Goal: Task Accomplishment & Management: Use online tool/utility

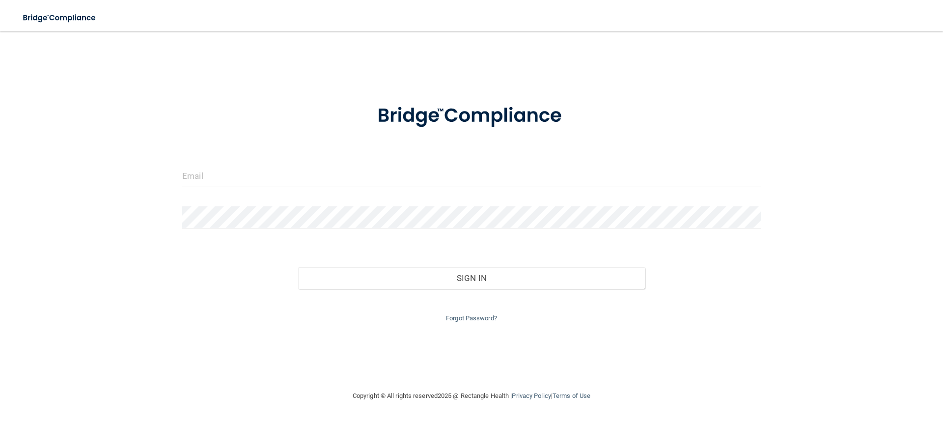
click at [305, 192] on div at bounding box center [471, 179] width 593 height 29
click at [302, 173] on input "email" at bounding box center [471, 176] width 578 height 22
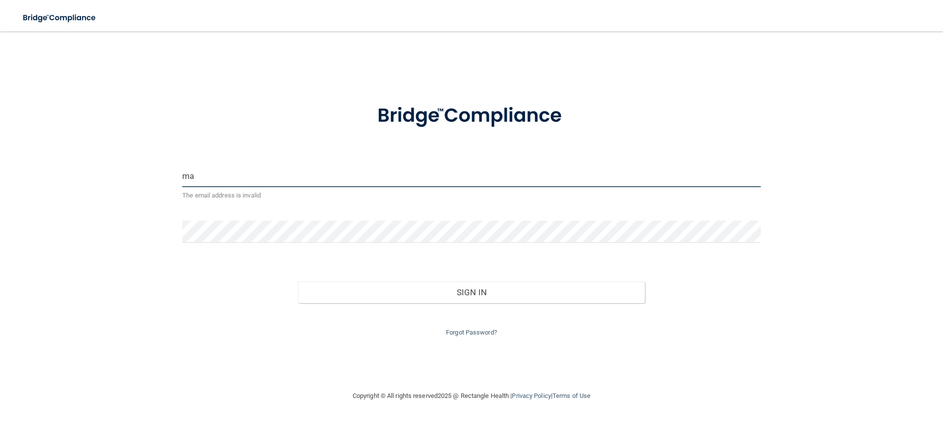
type input "m"
click at [264, 179] on input "email" at bounding box center [471, 176] width 578 height 22
type input "[EMAIL_ADDRESS][DOMAIN_NAME]"
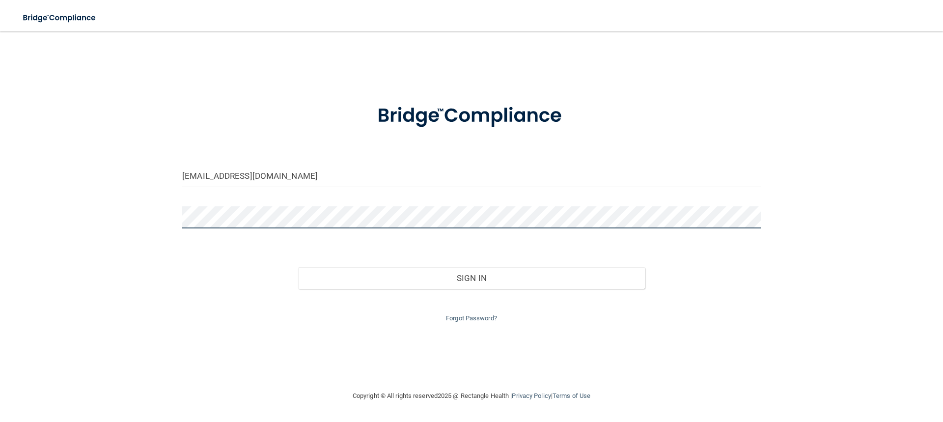
click at [298, 267] on button "Sign In" at bounding box center [471, 278] width 347 height 22
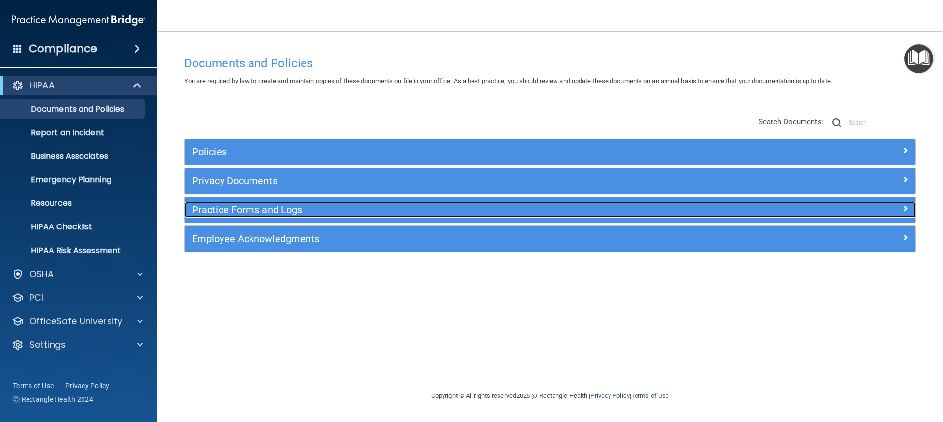
click at [238, 209] on h5 "Practice Forms and Logs" at bounding box center [458, 209] width 533 height 11
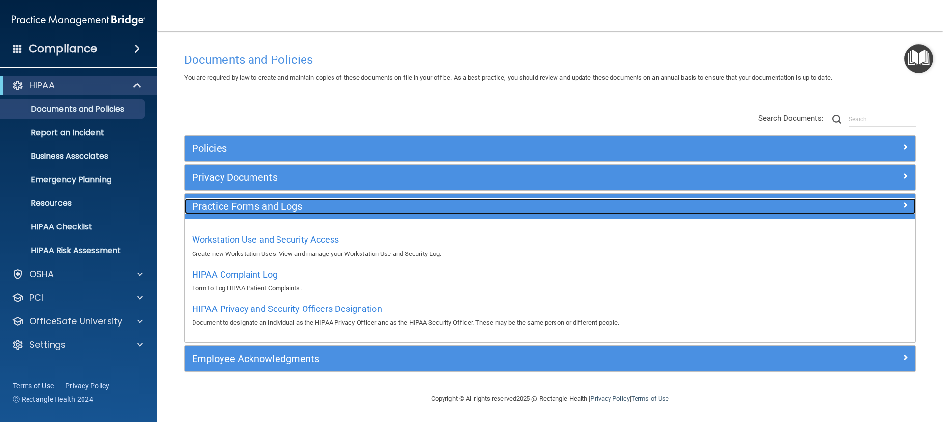
scroll to position [4, 0]
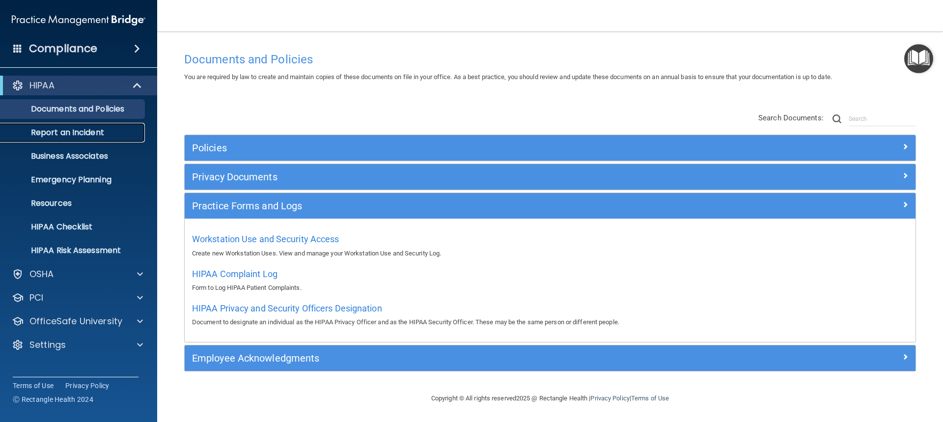
click at [68, 135] on p "Report an Incident" at bounding box center [73, 133] width 134 height 10
